Goal: Information Seeking & Learning: Compare options

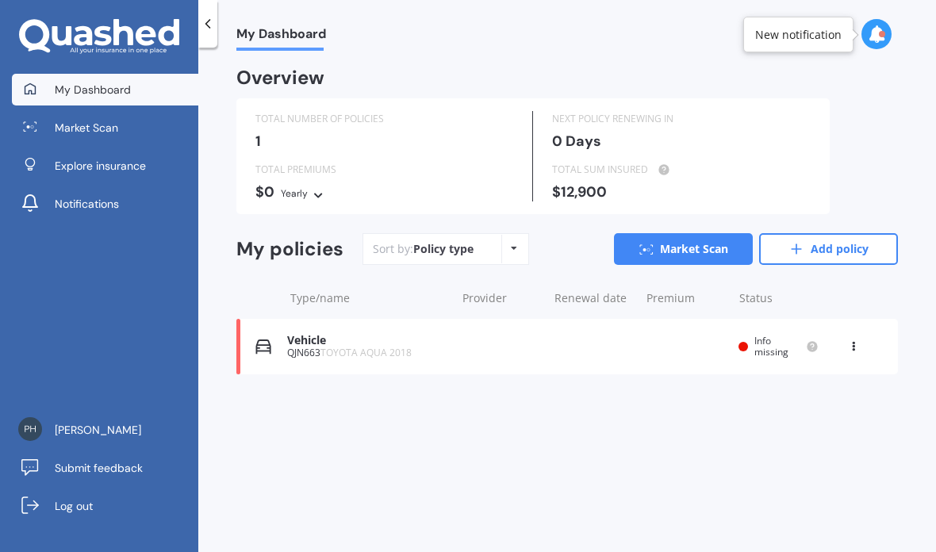
click at [123, 157] on link "Explore insurance" at bounding box center [105, 166] width 186 height 32
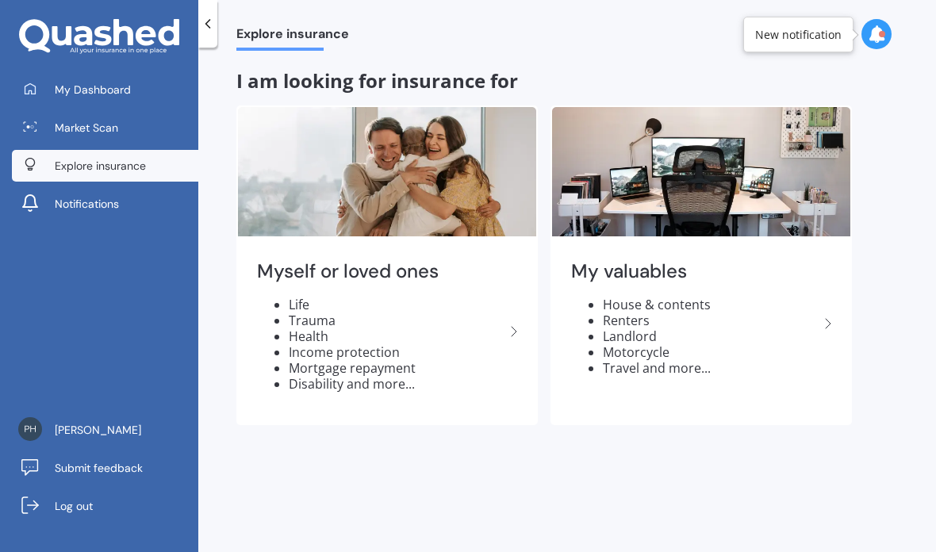
click at [108, 125] on span "Market Scan" at bounding box center [86, 128] width 63 height 16
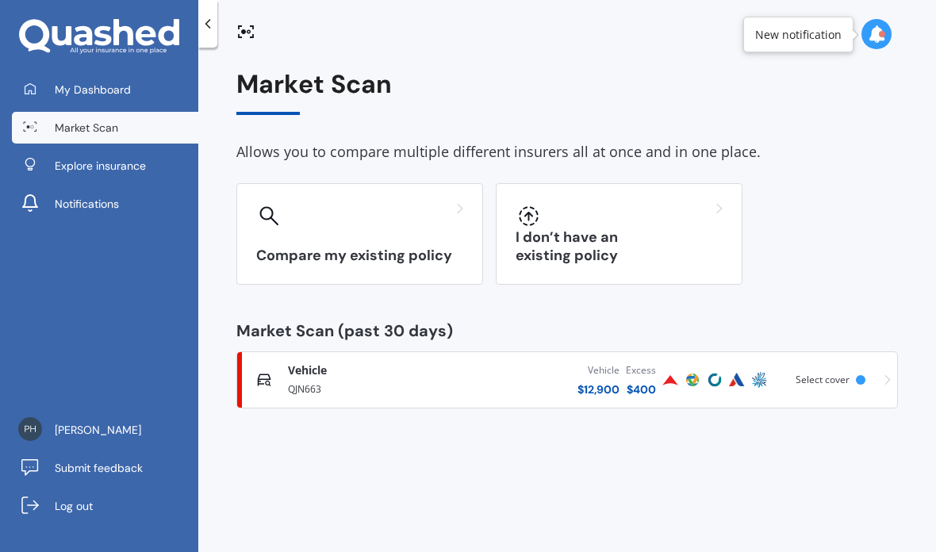
click at [429, 241] on div "Compare my existing policy" at bounding box center [359, 234] width 247 height 102
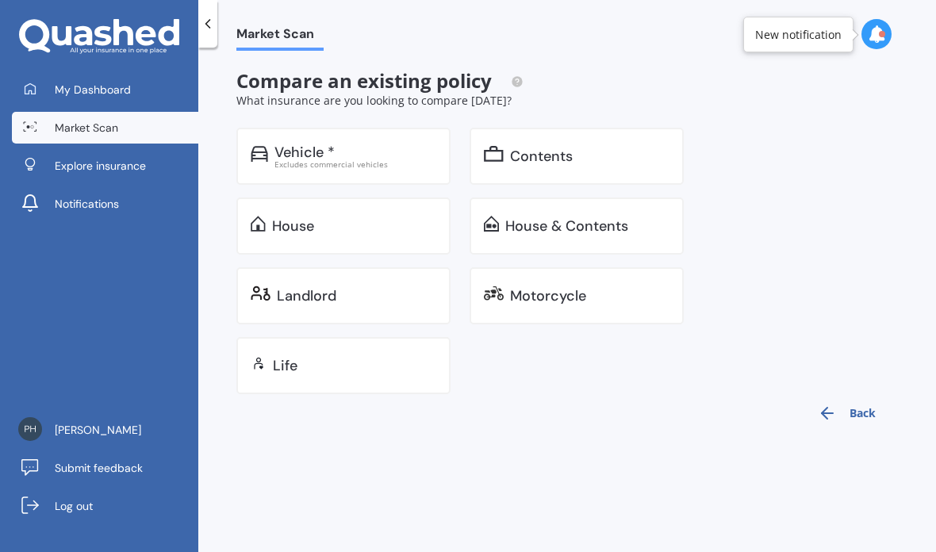
click at [582, 151] on div "Contents" at bounding box center [589, 156] width 159 height 16
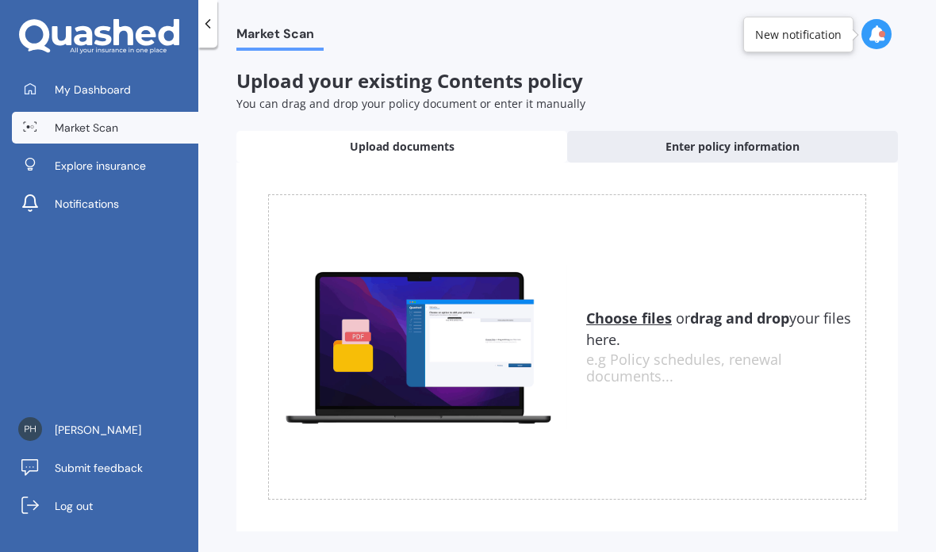
click at [750, 152] on span "Enter policy information" at bounding box center [733, 147] width 134 height 16
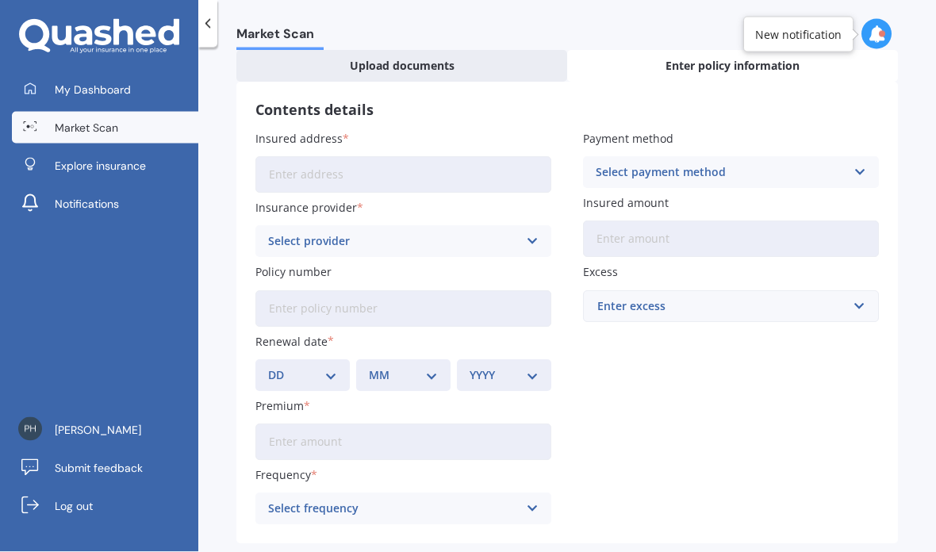
scroll to position [63, 0]
